Goal: Find specific page/section: Find specific page/section

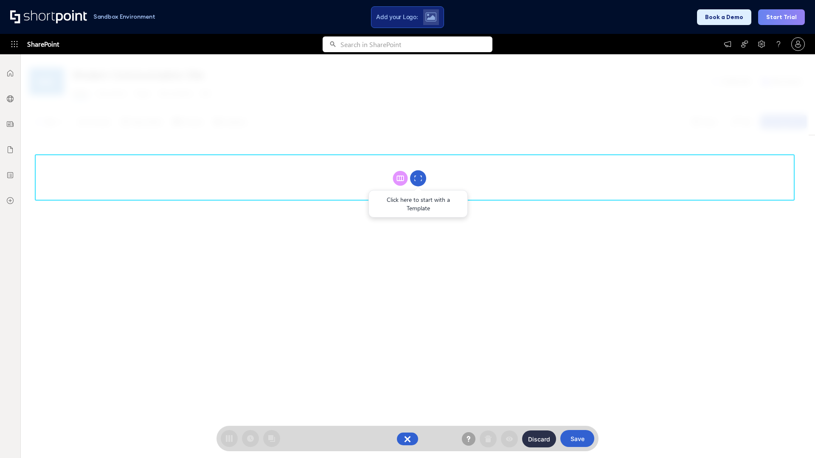
click at [418, 178] on circle at bounding box center [418, 179] width 16 height 16
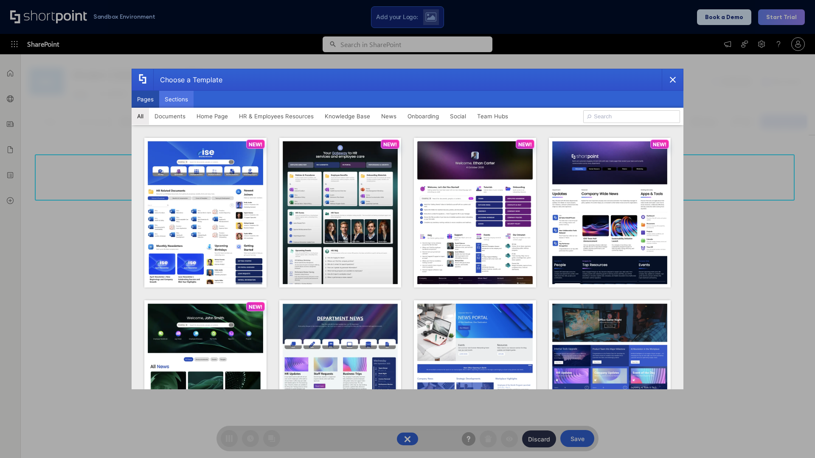
click at [176, 99] on button "Sections" at bounding box center [176, 99] width 34 height 17
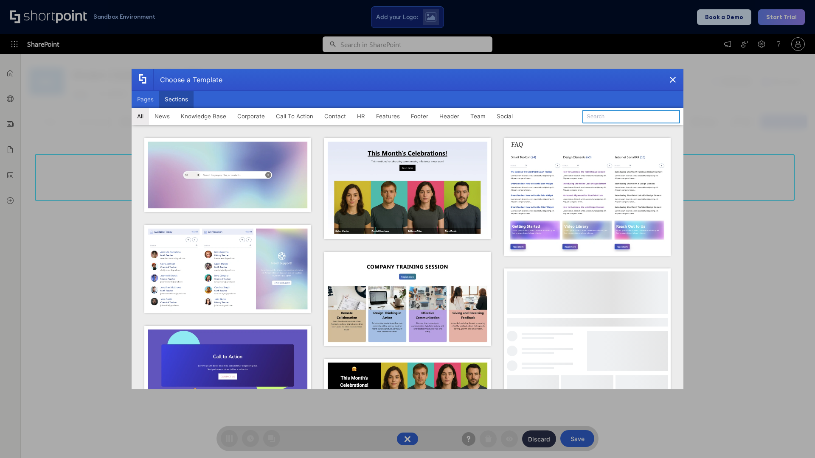
type input "Knowledge Base 4"
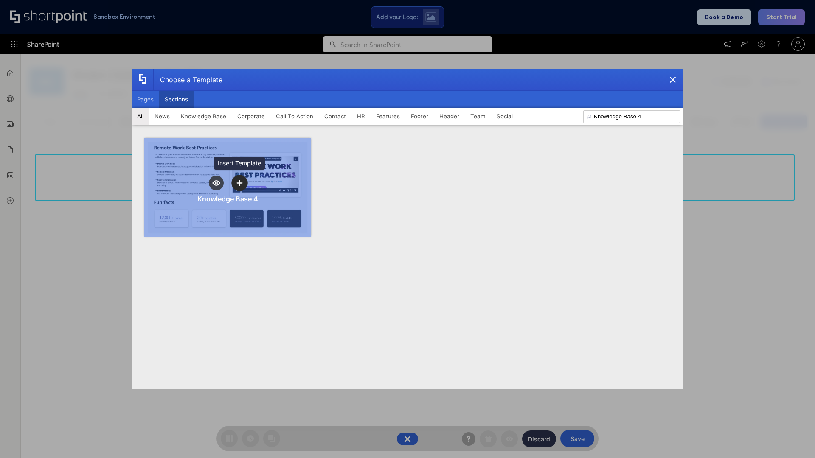
click at [239, 183] on icon "template selector" at bounding box center [239, 183] width 6 height 6
